Goal: Task Accomplishment & Management: Manage account settings

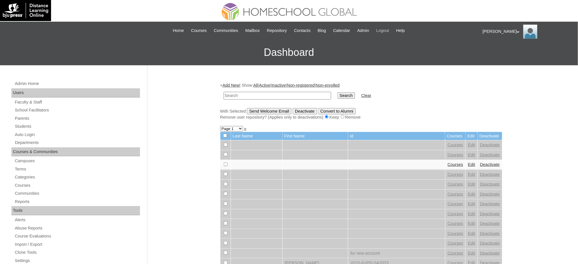
click at [386, 30] on span "Logout" at bounding box center [382, 30] width 13 height 7
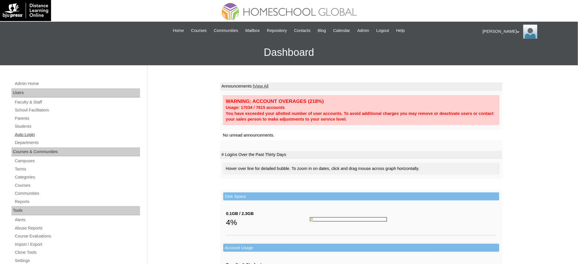
click at [32, 133] on link "Auto Login" at bounding box center [77, 134] width 126 height 7
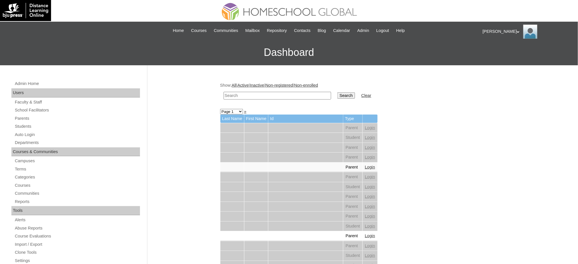
click at [248, 92] on input "text" at bounding box center [277, 96] width 107 height 8
paste input "Annelyse Rheemon"
type input "Annelyse Rheemon"
click at [337, 94] on input "Search" at bounding box center [346, 95] width 18 height 6
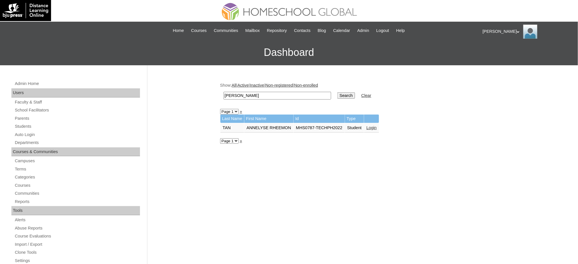
click at [370, 126] on link "Login" at bounding box center [371, 127] width 10 height 5
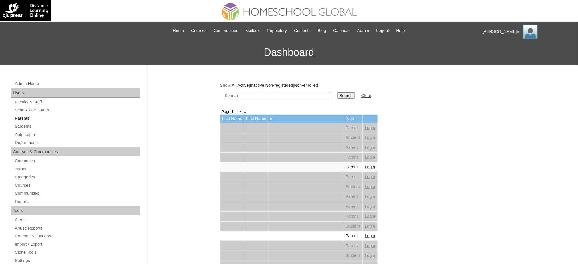
click at [24, 118] on link "Parents" at bounding box center [77, 118] width 126 height 7
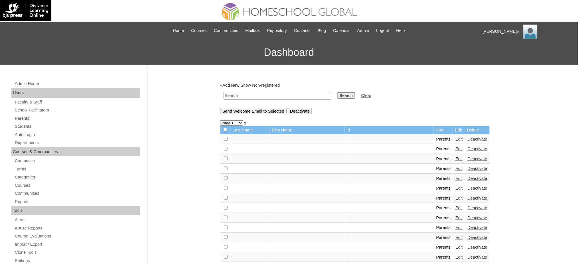
click at [292, 95] on input "text" at bounding box center [277, 96] width 107 height 8
paste input "MHP0218-TECHPH2024"
type input "MHP0218-TECHPH2024"
click at [337, 95] on input "Search" at bounding box center [346, 95] width 18 height 6
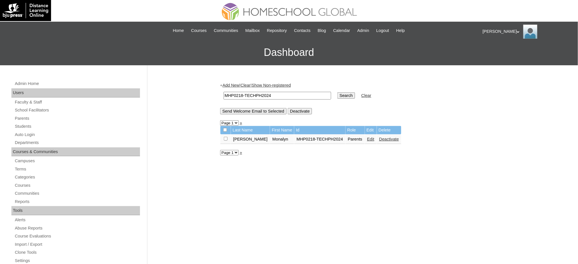
click at [367, 139] on link "Edit" at bounding box center [370, 139] width 7 height 5
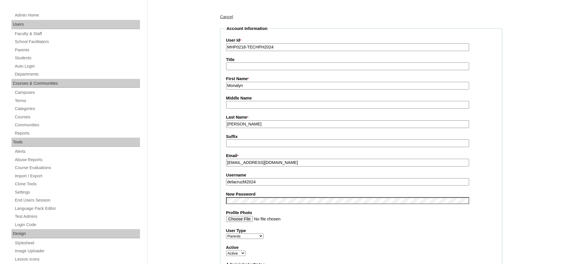
scroll to position [76, 0]
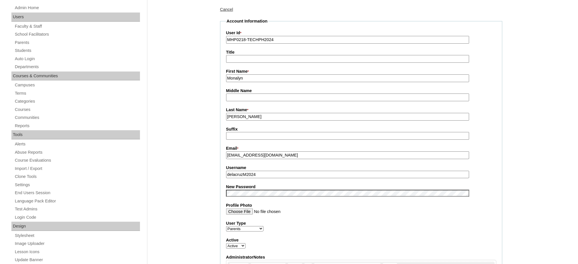
click at [266, 175] on fieldset "Account Information User Id * MHP0218-TECHPH2024 Title First Name * [GEOGRAPHIC…" at bounding box center [361, 188] width 282 height 341
click at [268, 171] on input "delacruzM2024" at bounding box center [347, 175] width 243 height 8
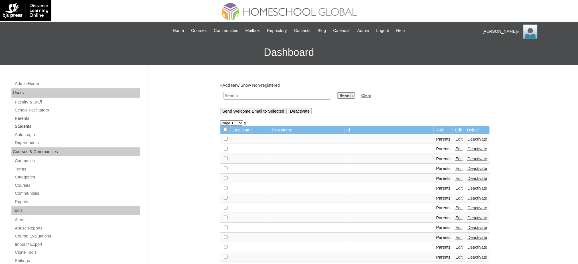
drag, startPoint x: 20, startPoint y: 127, endPoint x: 23, endPoint y: 127, distance: 3.1
click at [20, 127] on link "Students" at bounding box center [77, 126] width 126 height 7
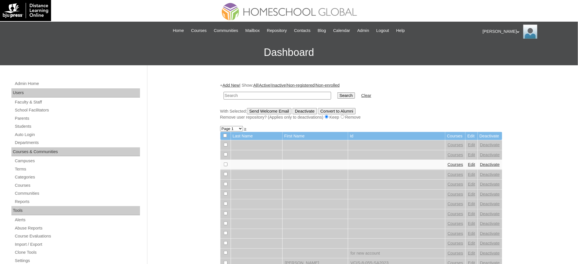
paste input "MHS0261-TECHPH2024"
type input "MHS0261-TECHPH2024"
click at [337, 93] on input "Search" at bounding box center [346, 95] width 18 height 6
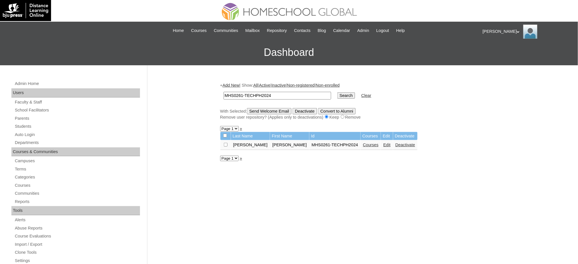
click at [383, 143] on link "Edit" at bounding box center [386, 145] width 7 height 5
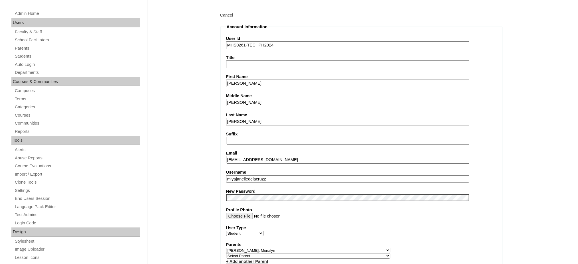
scroll to position [76, 0]
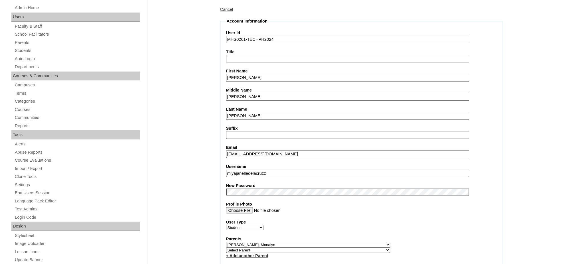
click at [253, 171] on input "miyajanelledelacruzz" at bounding box center [347, 174] width 243 height 8
click at [247, 78] on input "Miya Janelle" at bounding box center [347, 78] width 243 height 8
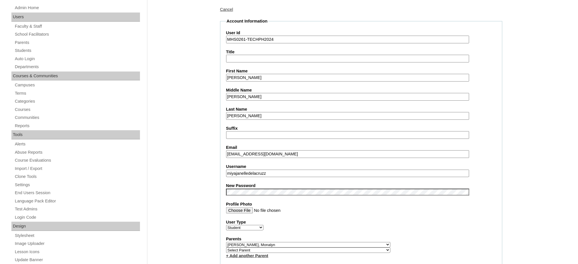
click at [247, 78] on input "Miya Janelle" at bounding box center [347, 78] width 243 height 8
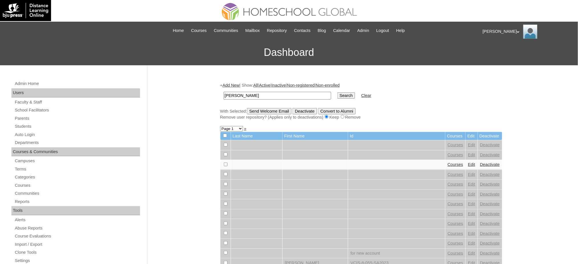
type input "[PERSON_NAME]"
click at [337, 95] on input "Search" at bounding box center [346, 95] width 18 height 6
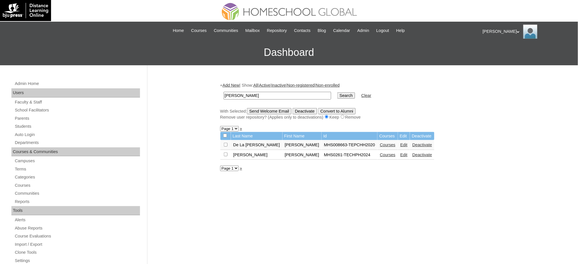
click at [380, 153] on link "Courses" at bounding box center [388, 155] width 16 height 5
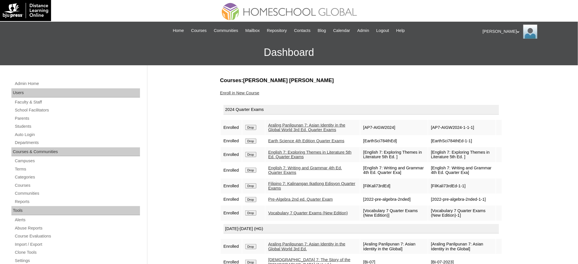
click at [255, 126] on input "Drop" at bounding box center [250, 127] width 11 height 5
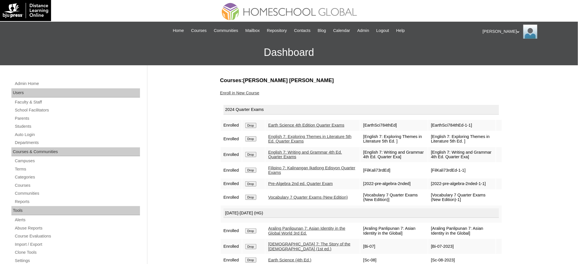
click at [255, 127] on input "Drop" at bounding box center [250, 125] width 11 height 5
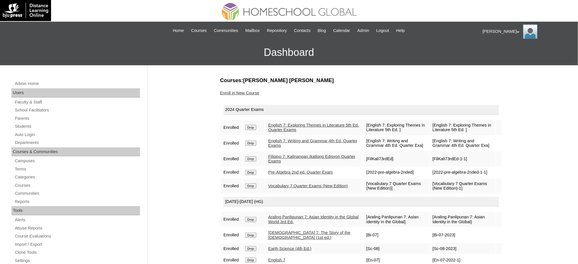
click at [251, 127] on input "Drop" at bounding box center [250, 127] width 11 height 5
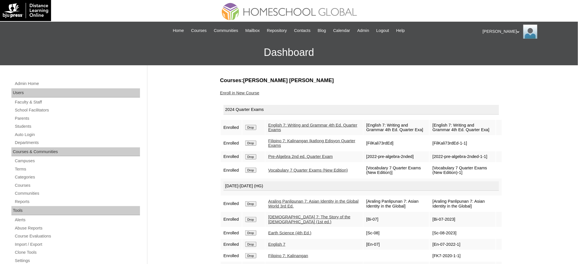
click at [255, 126] on input "Drop" at bounding box center [250, 127] width 11 height 5
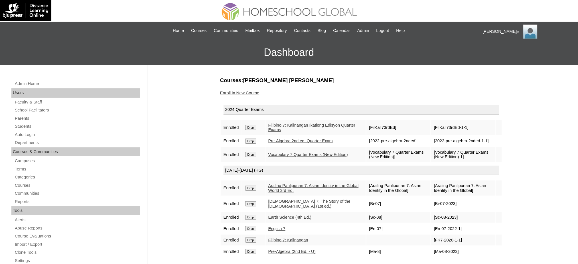
click at [252, 127] on input "Drop" at bounding box center [250, 127] width 11 height 5
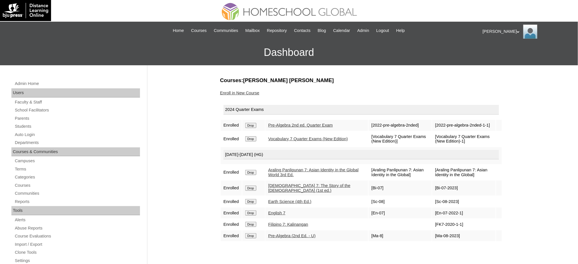
click at [253, 126] on input "Drop" at bounding box center [250, 125] width 11 height 5
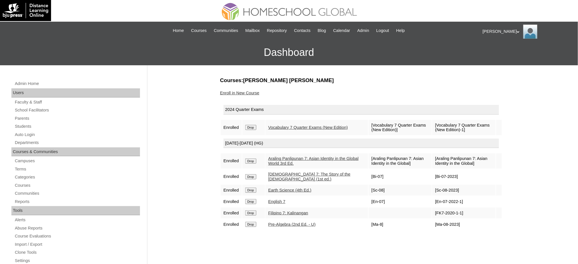
click at [252, 123] on td "Drop" at bounding box center [253, 127] width 23 height 15
click at [252, 125] on input "Drop" at bounding box center [250, 127] width 11 height 5
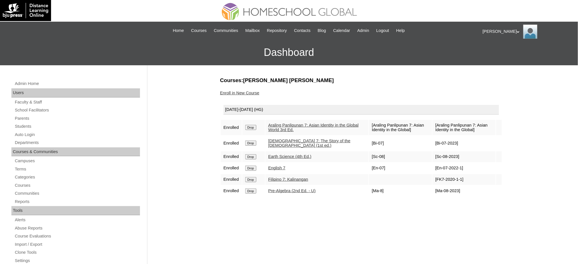
click at [252, 125] on input "Drop" at bounding box center [250, 127] width 11 height 5
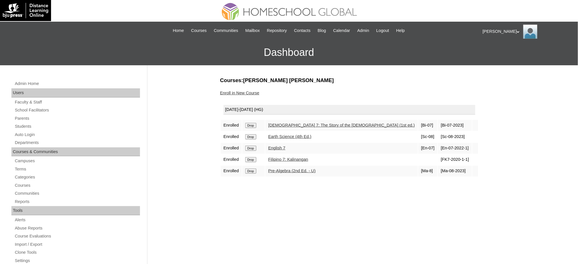
click at [253, 123] on input "Drop" at bounding box center [250, 125] width 11 height 5
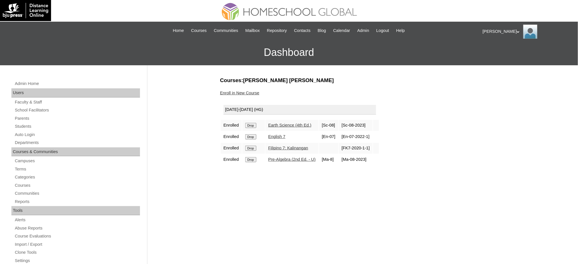
click at [253, 125] on input "Drop" at bounding box center [250, 125] width 11 height 5
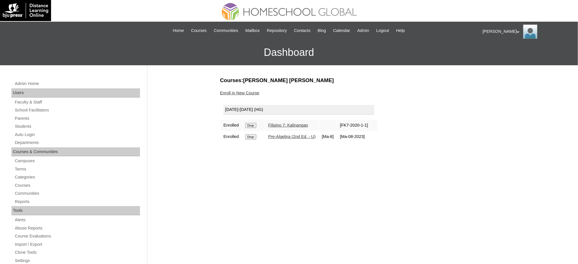
click at [253, 124] on input "Drop" at bounding box center [250, 125] width 11 height 5
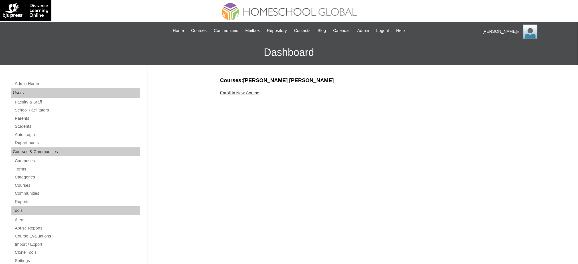
drag, startPoint x: 0, startPoint y: 0, endPoint x: 230, endPoint y: 90, distance: 246.9
click at [230, 91] on link "Enroll in New Course" at bounding box center [239, 93] width 39 height 5
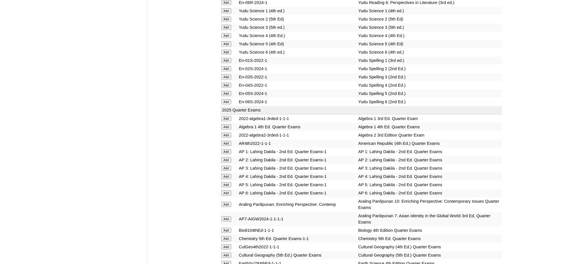
scroll to position [532, 0]
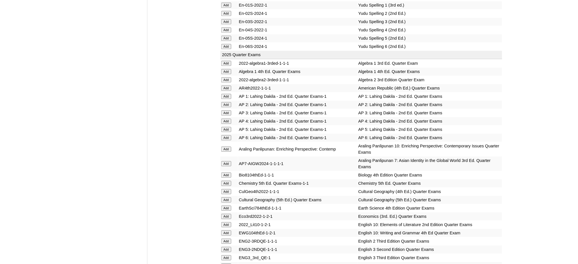
click at [227, 69] on input "Add" at bounding box center [226, 71] width 10 height 5
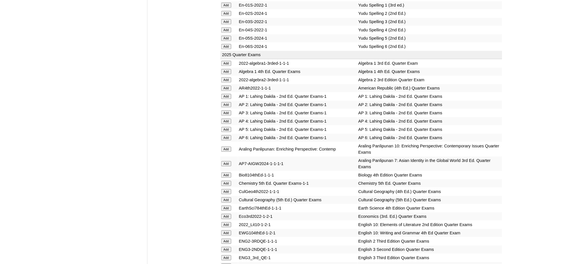
click at [227, 69] on input "Add" at bounding box center [226, 71] width 10 height 5
click at [226, 172] on input "Add" at bounding box center [226, 174] width 10 height 5
click at [225, 172] on input "Add" at bounding box center [226, 174] width 10 height 5
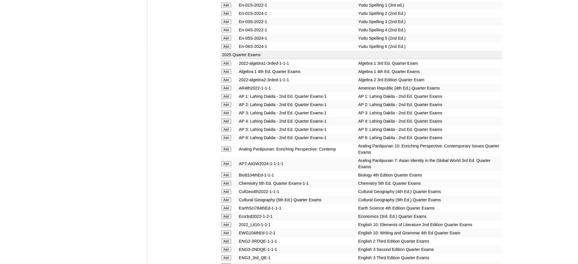
click at [225, 172] on input "Add" at bounding box center [226, 174] width 10 height 5
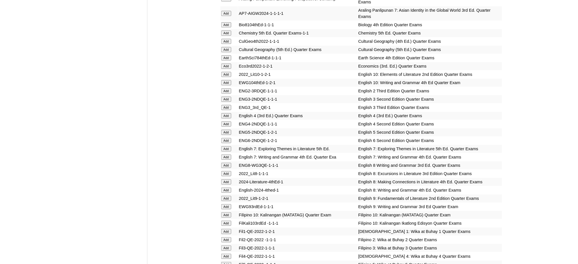
scroll to position [684, 0]
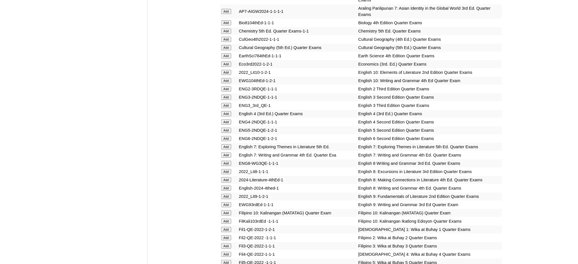
click at [229, 186] on input "Add" at bounding box center [226, 188] width 10 height 5
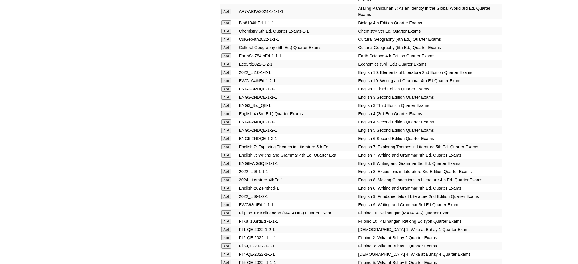
click at [229, 186] on input "Add" at bounding box center [226, 188] width 10 height 5
click at [228, 186] on input "Add" at bounding box center [226, 188] width 10 height 5
click at [224, 177] on input "Add" at bounding box center [226, 179] width 10 height 5
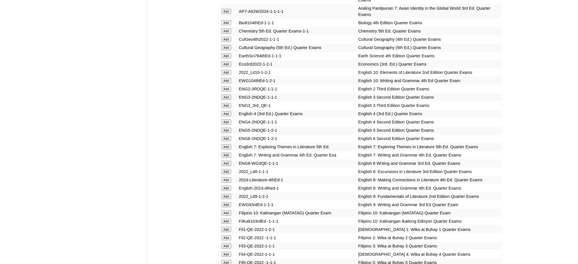
click at [224, 177] on input "Add" at bounding box center [226, 179] width 10 height 5
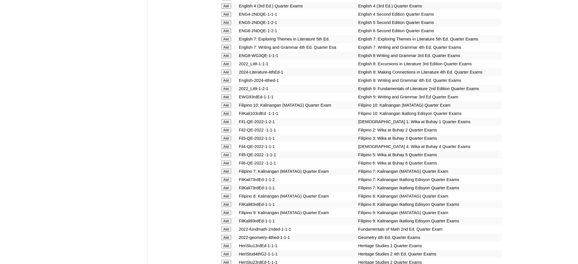
scroll to position [798, 0]
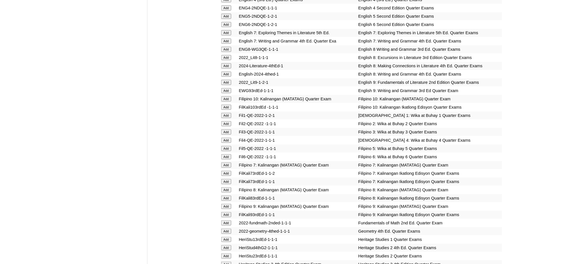
click at [230, 187] on input "Add" at bounding box center [226, 189] width 10 height 5
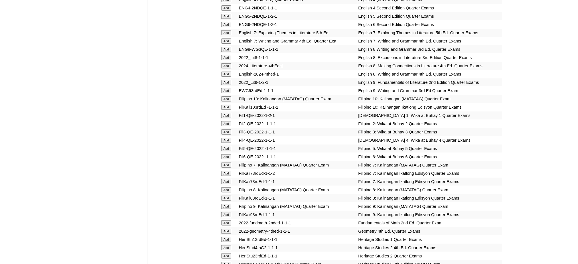
click at [230, 187] on input "Add" at bounding box center [226, 189] width 10 height 5
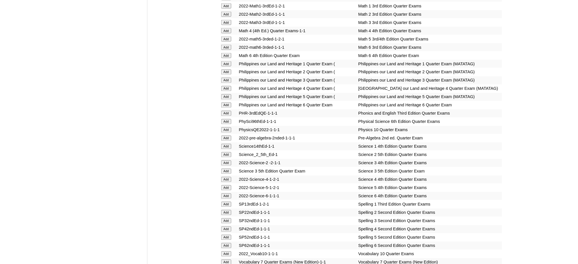
scroll to position [1216, 0]
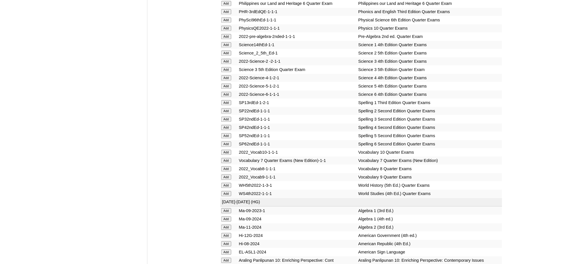
click at [226, 216] on input "Add" at bounding box center [226, 218] width 10 height 5
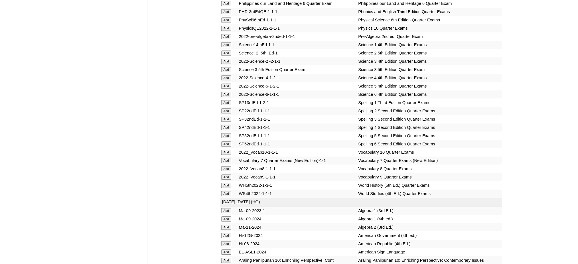
click at [226, 216] on input "Add" at bounding box center [226, 218] width 10 height 5
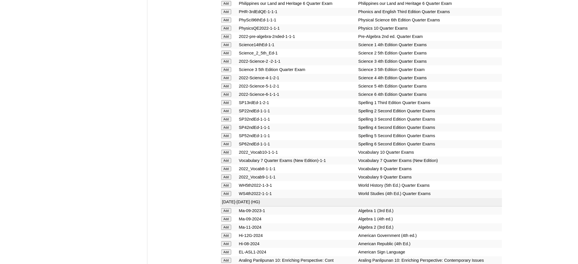
click at [227, 183] on input "Add" at bounding box center [226, 185] width 10 height 5
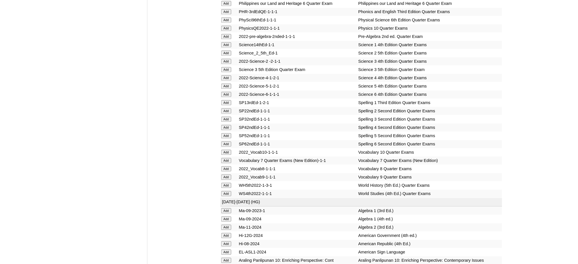
click at [227, 183] on input "Add" at bounding box center [226, 185] width 10 height 5
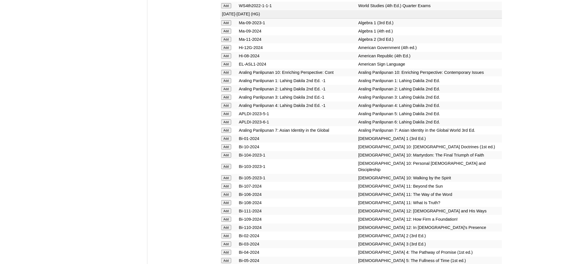
scroll to position [1444, 0]
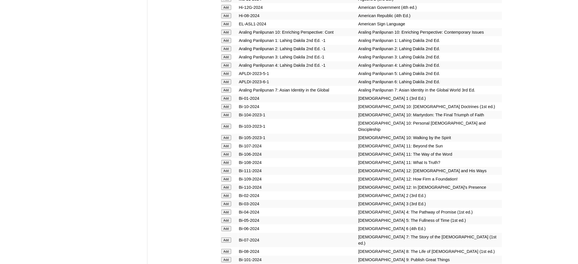
click at [228, 249] on input "Add" at bounding box center [226, 251] width 10 height 5
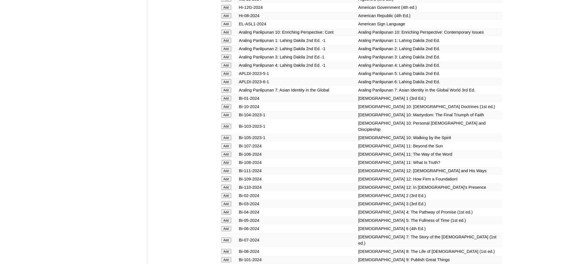
click at [228, 249] on input "Add" at bounding box center [226, 251] width 10 height 5
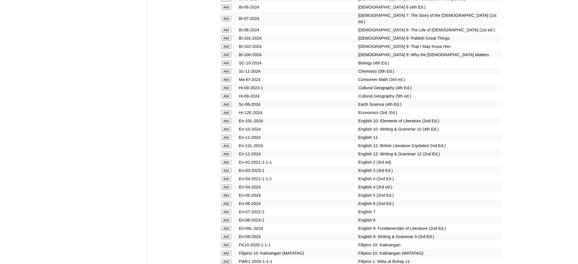
scroll to position [1711, 0]
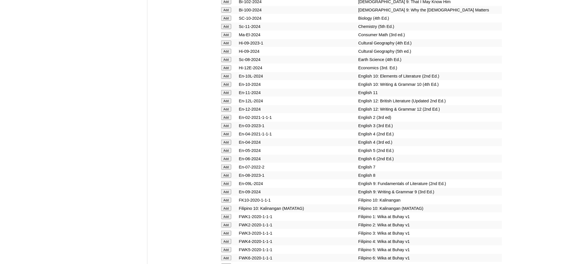
click at [228, 173] on input "Add" at bounding box center [226, 175] width 10 height 5
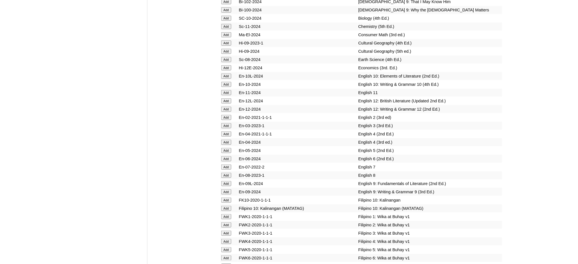
click at [228, 173] on input "Add" at bounding box center [226, 175] width 10 height 5
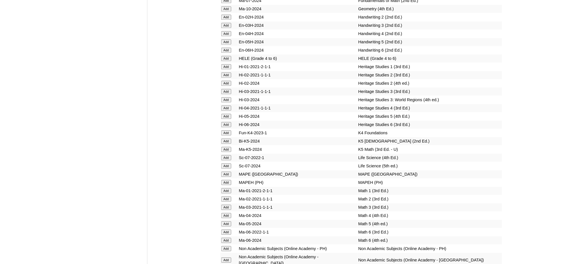
scroll to position [2091, 0]
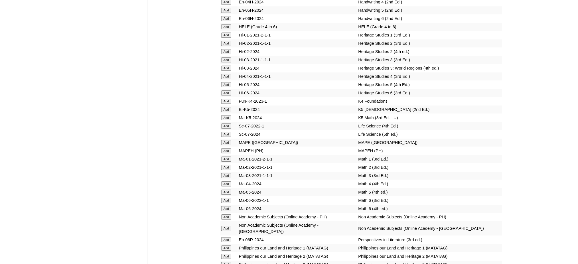
click at [223, 148] on input "Add" at bounding box center [226, 150] width 10 height 5
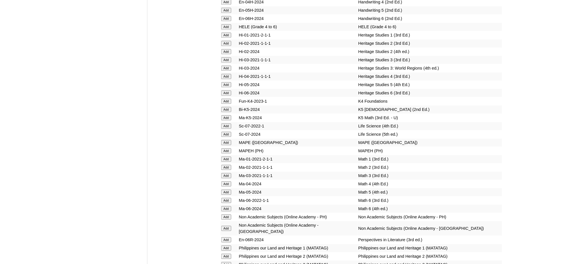
click at [223, 148] on input "Add" at bounding box center [226, 150] width 10 height 5
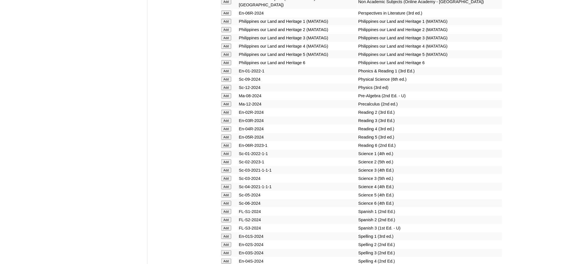
scroll to position [2319, 0]
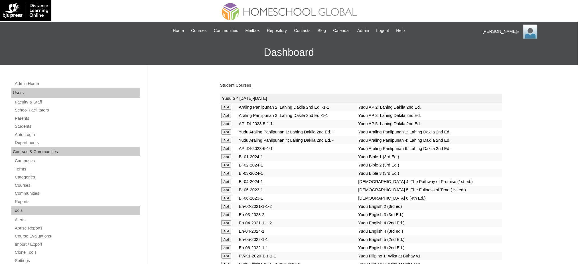
click at [240, 85] on link "Student Courses" at bounding box center [235, 85] width 31 height 5
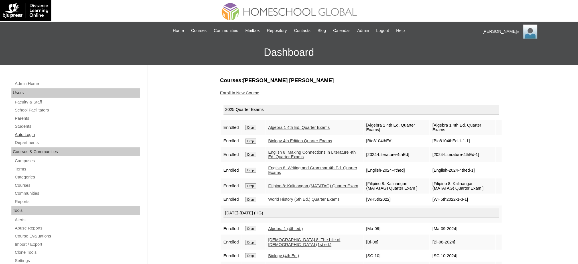
drag, startPoint x: 27, startPoint y: 135, endPoint x: 29, endPoint y: 132, distance: 3.1
click at [27, 135] on link "Auto Login" at bounding box center [77, 134] width 126 height 7
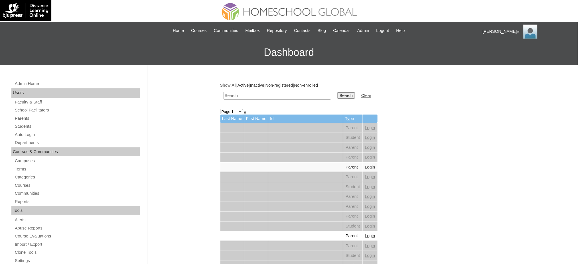
drag, startPoint x: 297, startPoint y: 97, endPoint x: 312, endPoint y: 98, distance: 15.4
click at [297, 97] on input "text" at bounding box center [277, 96] width 107 height 8
paste input "[PERSON_NAME]"
type input "[PERSON_NAME]"
click at [337, 97] on input "Search" at bounding box center [346, 95] width 18 height 6
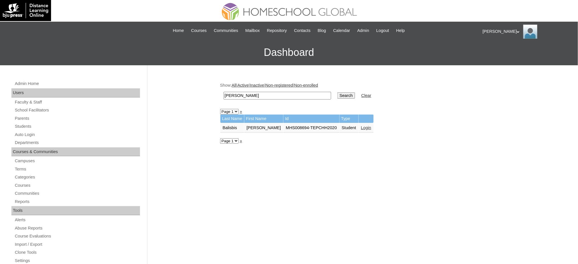
click at [364, 126] on link "Login" at bounding box center [366, 127] width 10 height 5
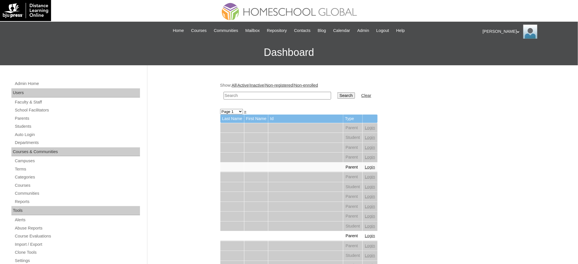
click at [240, 98] on input "text" at bounding box center [277, 96] width 107 height 8
paste input "[PERSON_NAME]"
type input "[PERSON_NAME]"
click at [337, 95] on input "Search" at bounding box center [346, 95] width 18 height 6
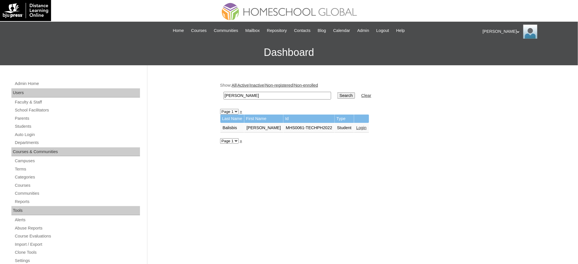
drag, startPoint x: 357, startPoint y: 125, endPoint x: 332, endPoint y: 111, distance: 28.7
click at [357, 125] on link "Login" at bounding box center [361, 127] width 10 height 5
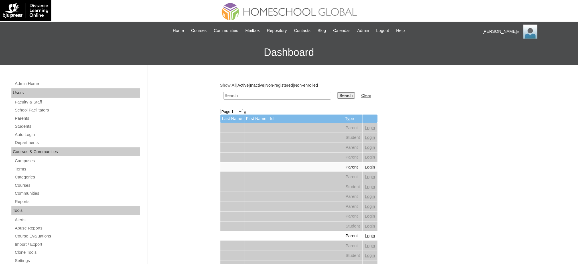
click at [266, 92] on input "text" at bounding box center [277, 96] width 107 height 8
paste input "Marcus Bennett"
type input "Marcus Bennett"
click at [337, 94] on input "Search" at bounding box center [346, 95] width 18 height 6
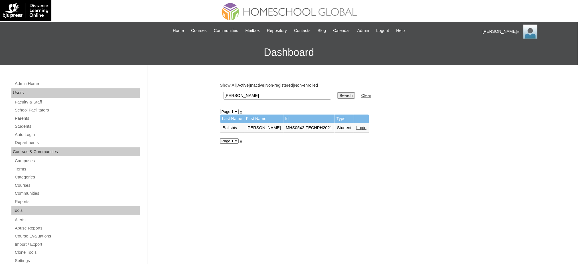
click at [356, 126] on link "Login" at bounding box center [361, 127] width 10 height 5
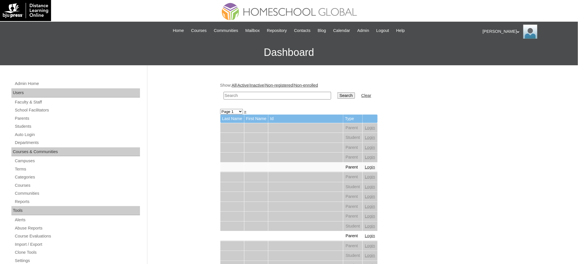
click at [301, 96] on input "text" at bounding box center [277, 96] width 107 height 8
paste input "[PERSON_NAME]"
type input "[PERSON_NAME]"
click at [334, 98] on td "Search" at bounding box center [345, 95] width 23 height 13
click at [337, 96] on input "Search" at bounding box center [346, 95] width 18 height 6
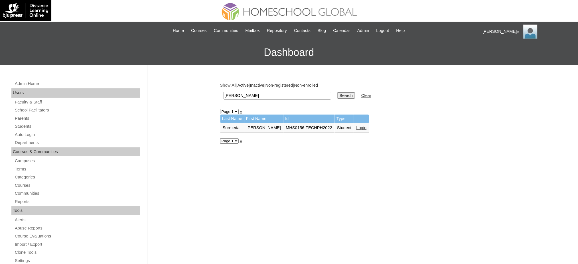
click at [356, 125] on link "Login" at bounding box center [361, 127] width 10 height 5
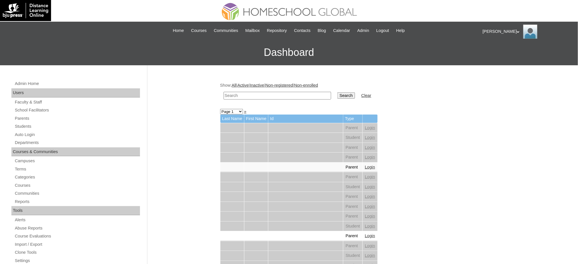
click at [293, 100] on td at bounding box center [277, 95] width 113 height 13
click at [294, 97] on input "text" at bounding box center [277, 96] width 107 height 8
paste input "[PERSON_NAME]"
type input "[PERSON_NAME]"
click at [337, 96] on input "Search" at bounding box center [346, 95] width 18 height 6
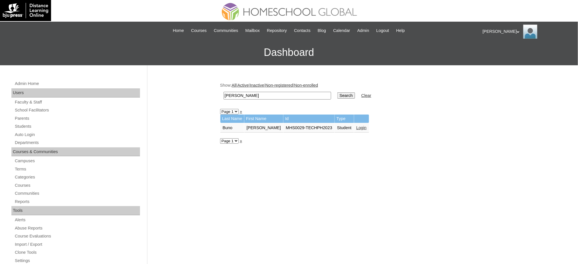
click at [362, 127] on link "Login" at bounding box center [361, 127] width 10 height 5
